Goal: Transaction & Acquisition: Purchase product/service

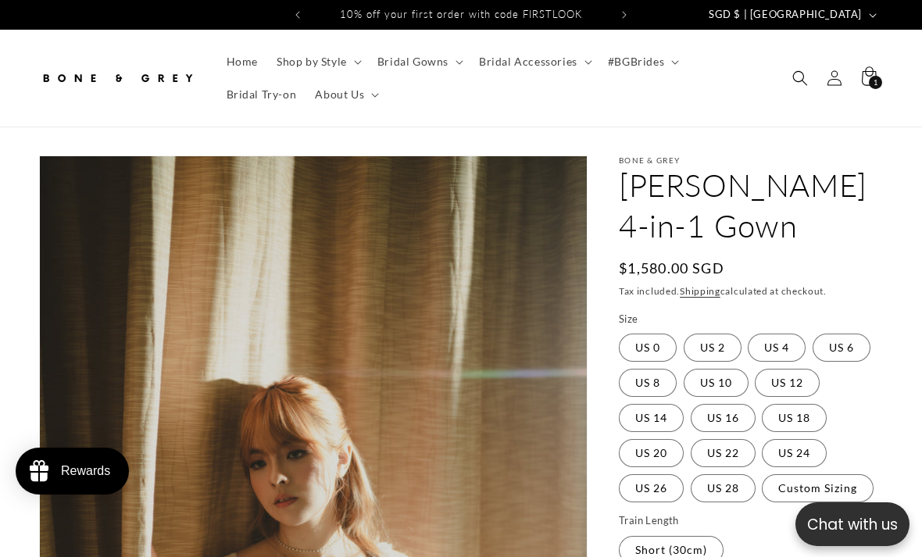
click at [432, 66] on span "Bridal Gowns" at bounding box center [413, 62] width 71 height 14
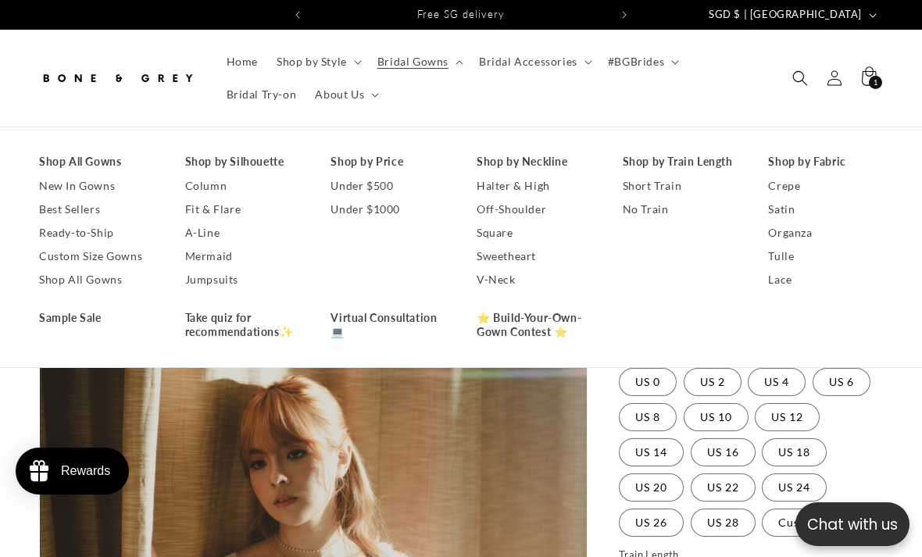
click at [91, 167] on link "Shop All Gowns" at bounding box center [96, 161] width 115 height 23
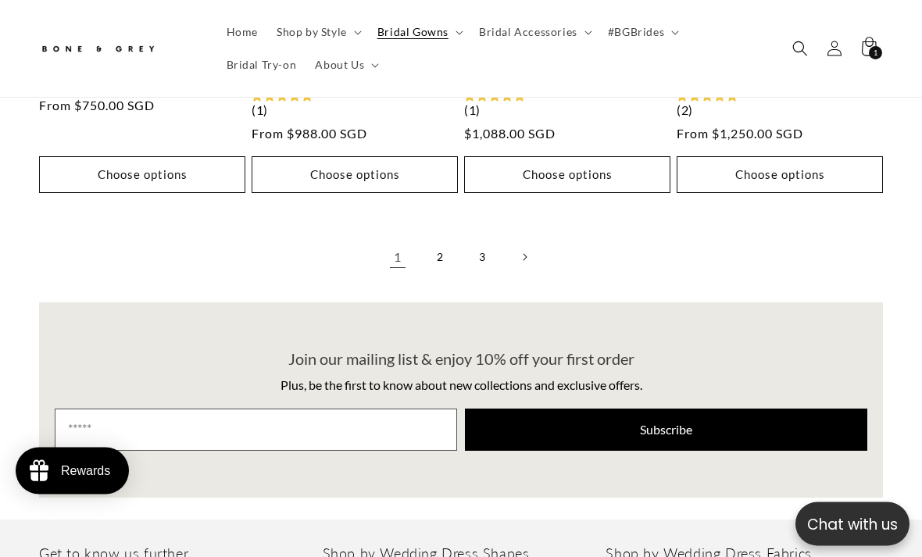
scroll to position [3635, 0]
click at [437, 240] on link "2" at bounding box center [440, 257] width 34 height 34
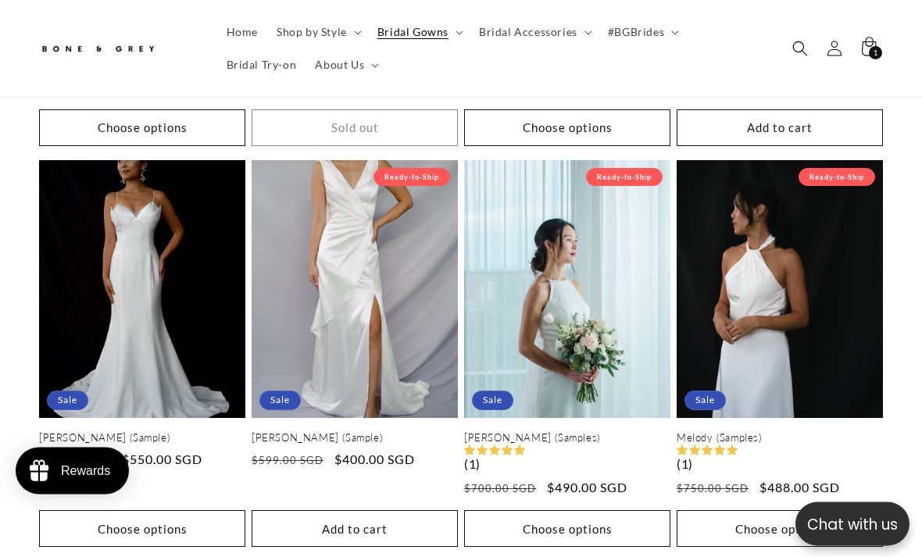
scroll to position [2077, 0]
click at [833, 432] on link "Melody (Samples)" at bounding box center [780, 438] width 206 height 13
